Goal: Go to known website: Access a specific website the user already knows

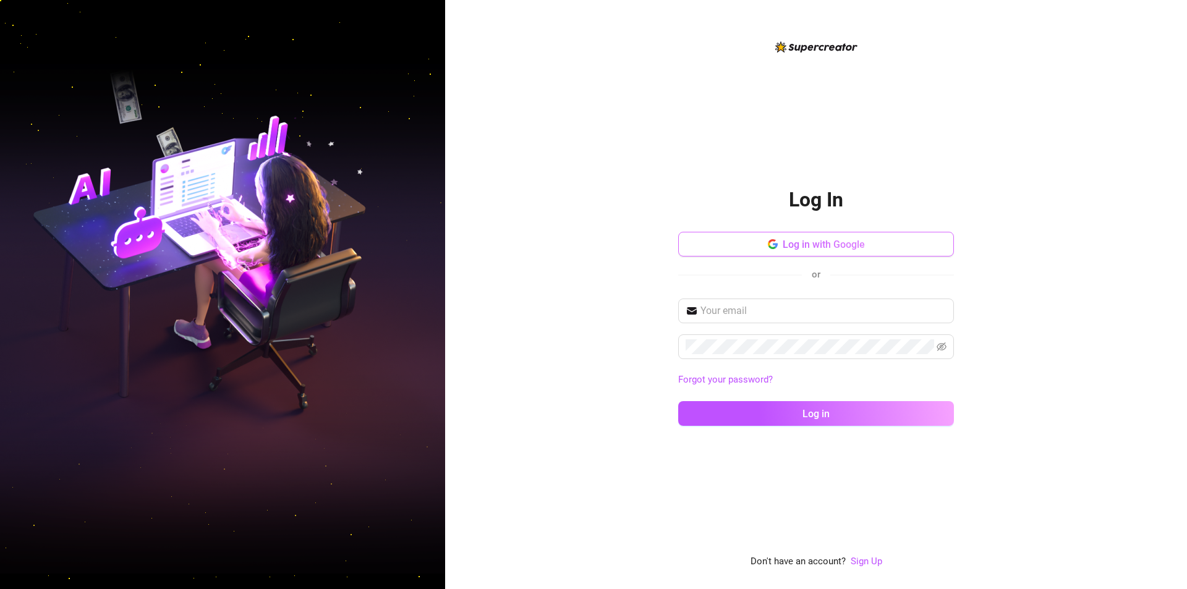
click at [868, 238] on button "Log in with Google" at bounding box center [816, 244] width 276 height 25
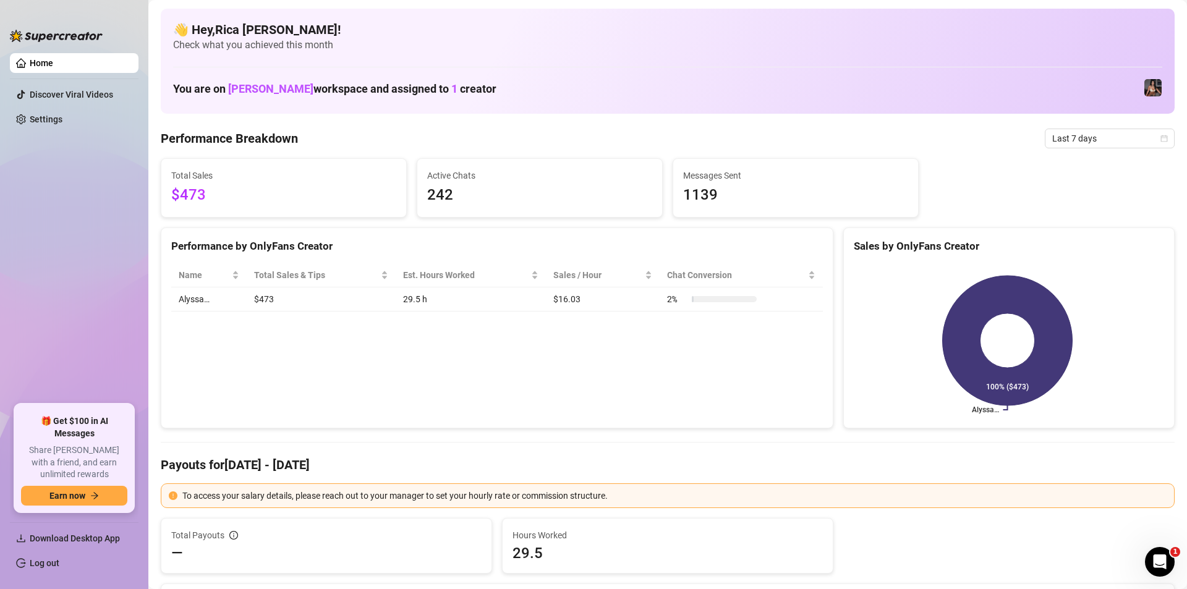
click at [53, 58] on link "Home" at bounding box center [41, 63] width 23 height 10
click at [53, 61] on link "Home" at bounding box center [41, 63] width 23 height 10
